Goal: Find specific page/section: Find specific page/section

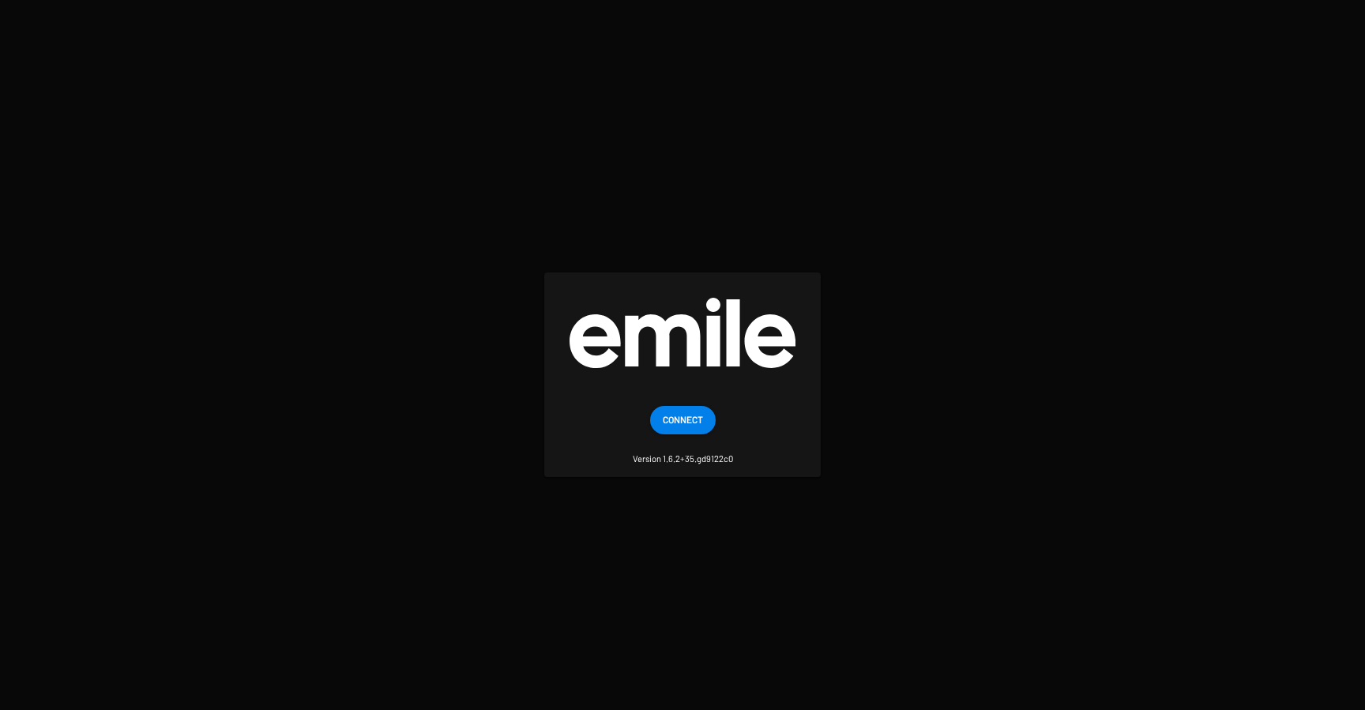
click at [679, 423] on span "Connect" at bounding box center [683, 419] width 40 height 28
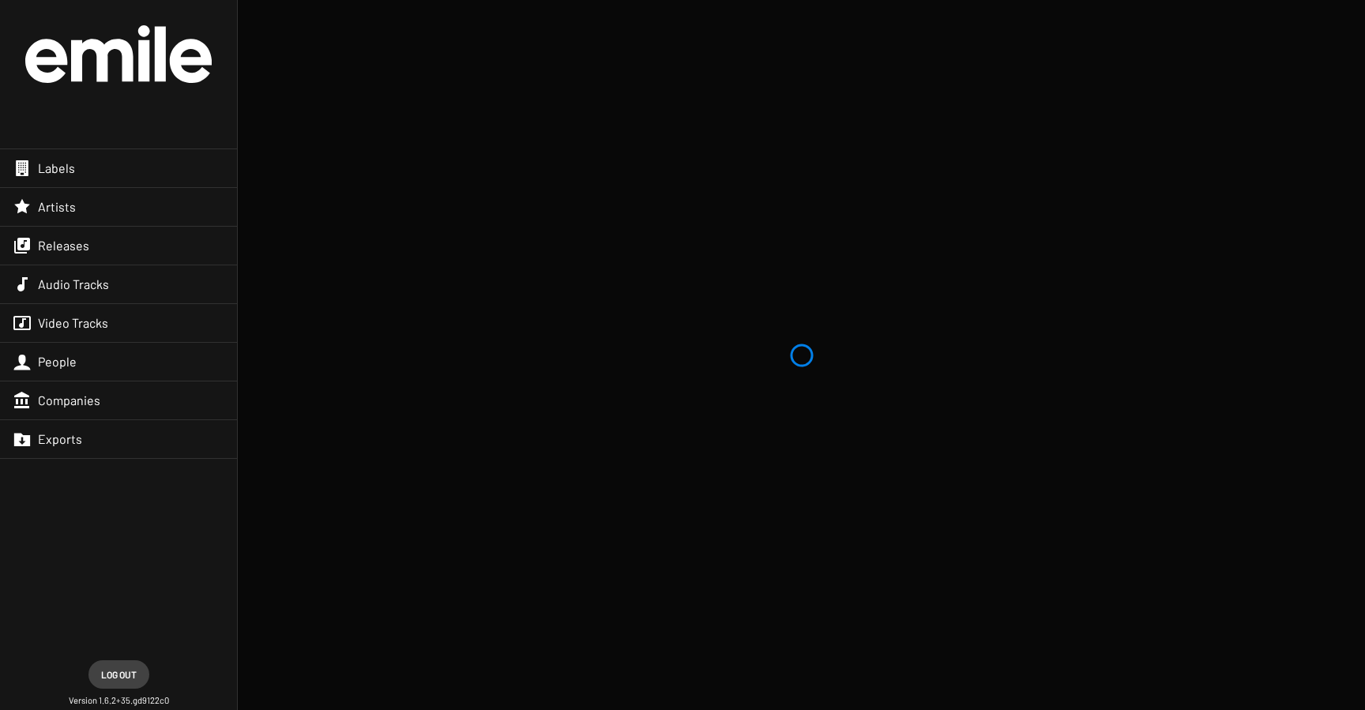
click at [57, 254] on div "Releases" at bounding box center [118, 246] width 237 height 38
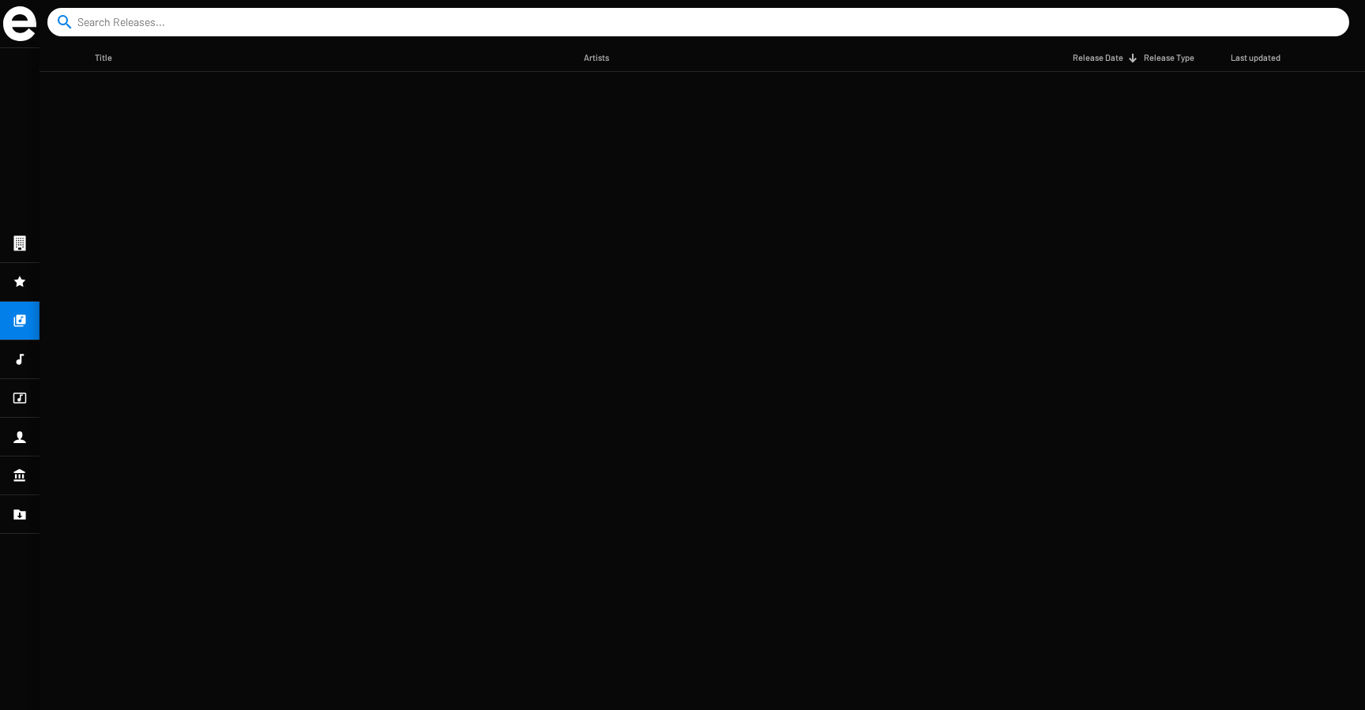
click at [245, 25] on input at bounding box center [701, 22] width 1248 height 28
